Goal: Find specific page/section: Find specific page/section

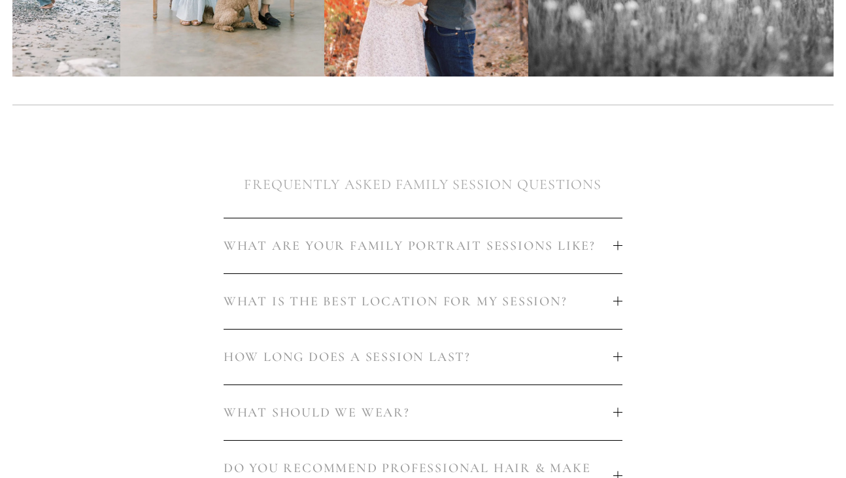
scroll to position [617, 0]
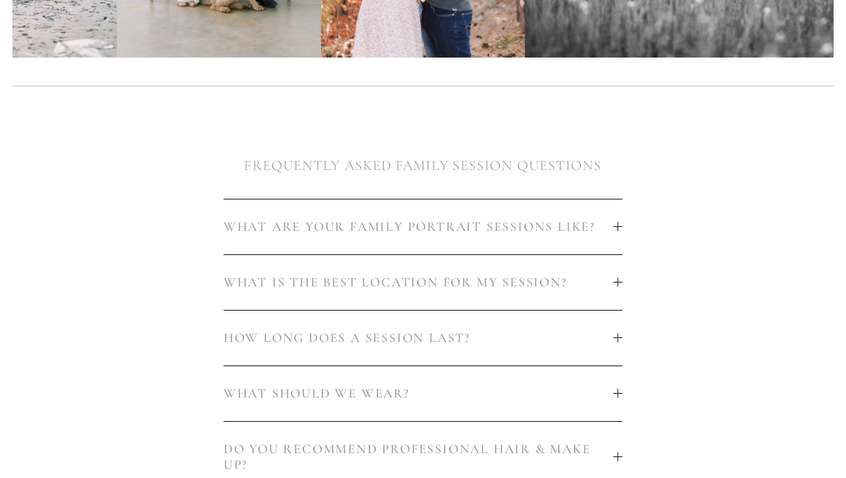
click at [329, 284] on span "WHAT IS THE BEST LOCATION FOR MY SESSION?" at bounding box center [419, 283] width 390 height 16
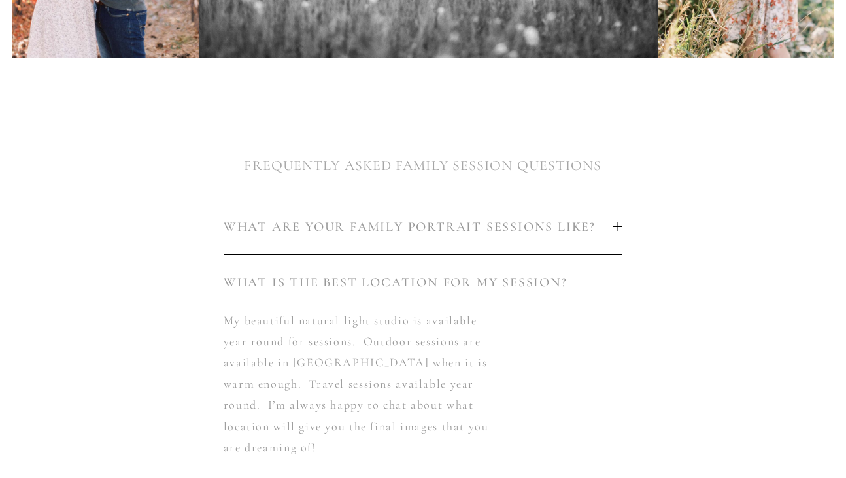
click at [329, 284] on span "WHAT IS THE BEST LOCATION FOR MY SESSION?" at bounding box center [419, 283] width 390 height 16
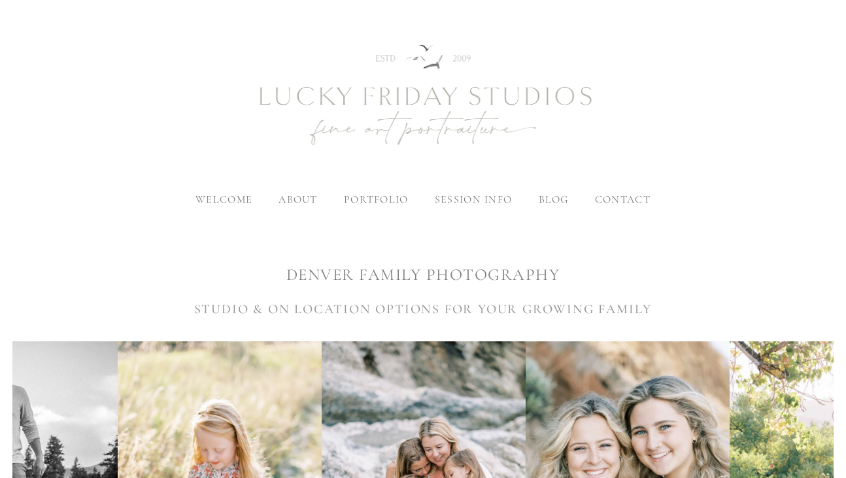
scroll to position [0, 0]
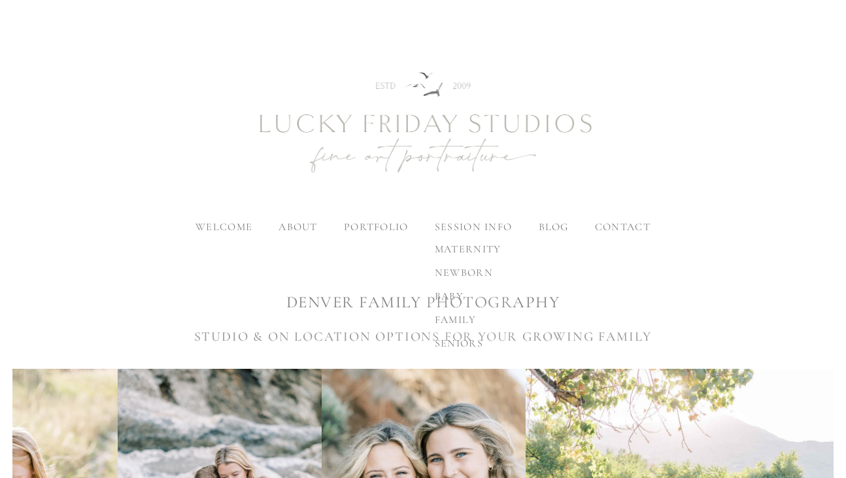
click at [452, 318] on span "family" at bounding box center [456, 319] width 42 height 13
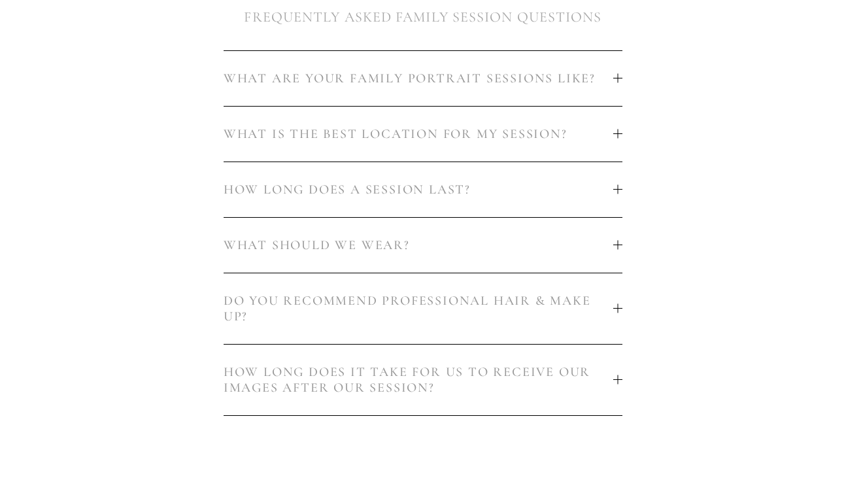
scroll to position [773, 0]
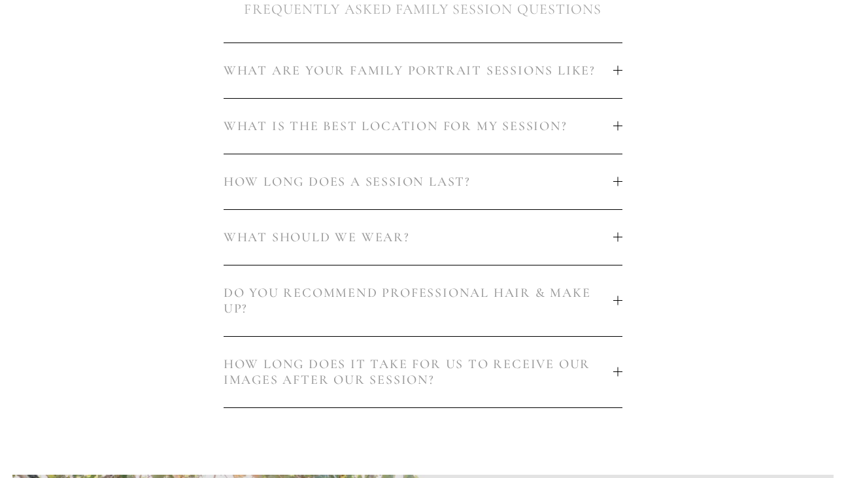
click at [437, 184] on span "HOW LONG DOES A SESSION LAST?" at bounding box center [419, 182] width 390 height 16
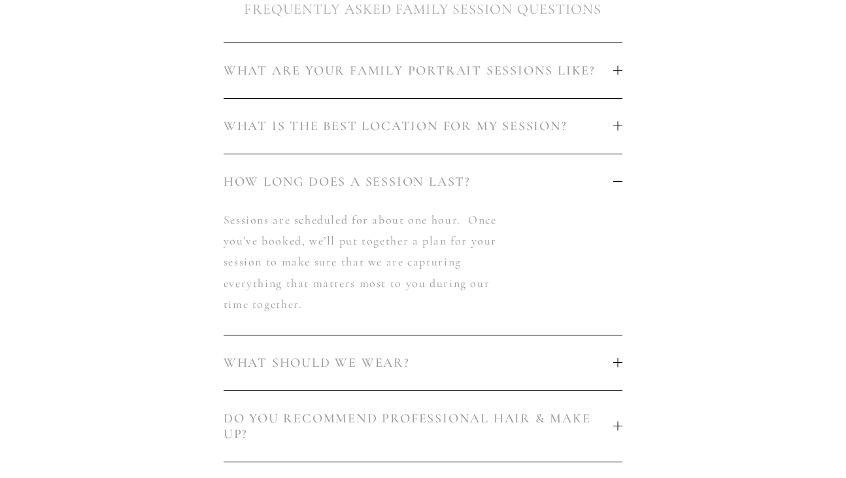
click at [437, 184] on span "HOW LONG DOES A SESSION LAST?" at bounding box center [419, 182] width 390 height 16
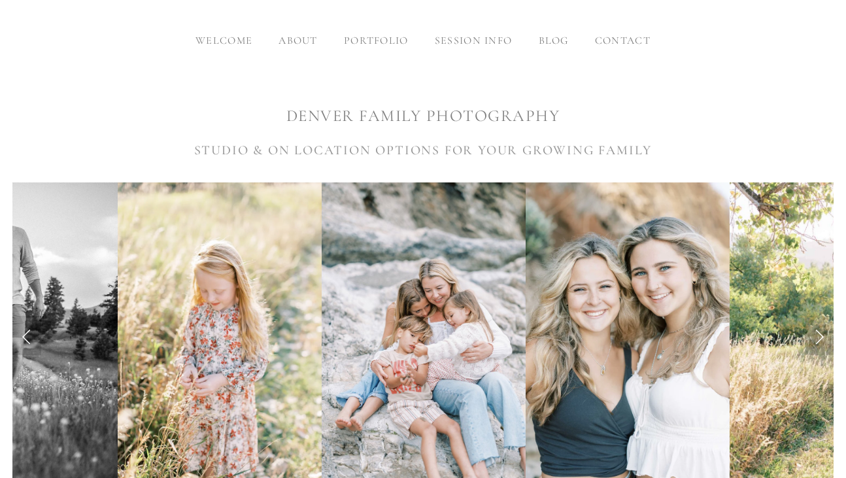
scroll to position [165, 0]
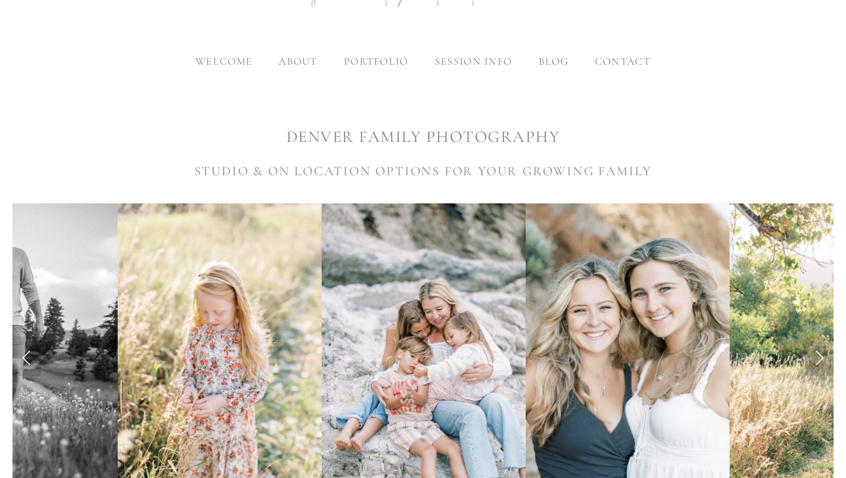
click at [633, 65] on span "contact" at bounding box center [623, 61] width 56 height 13
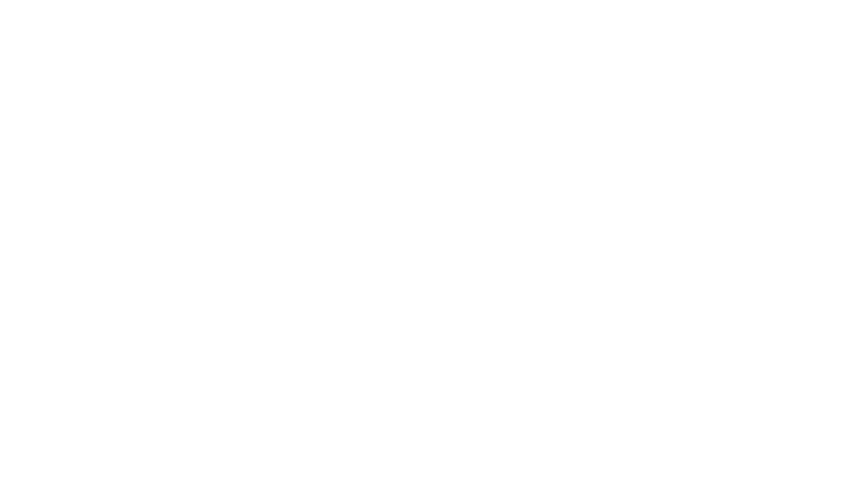
scroll to position [1077, 0]
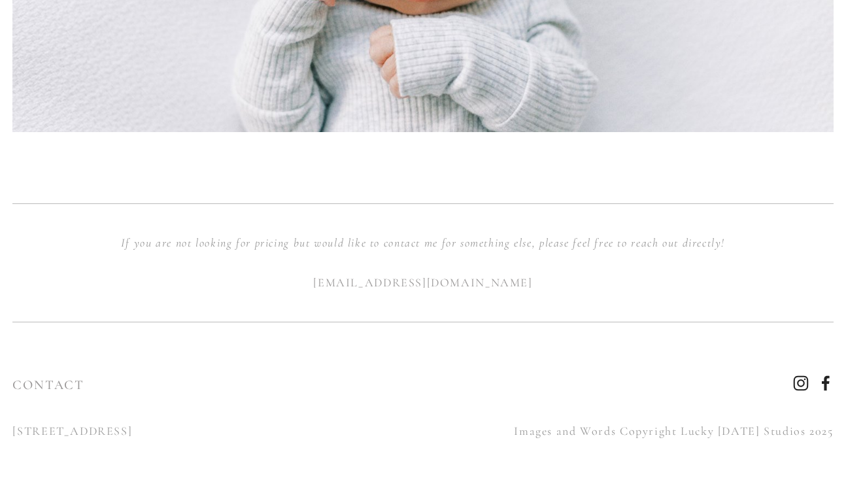
scroll to position [750, 0]
